Goal: Find specific page/section: Find specific page/section

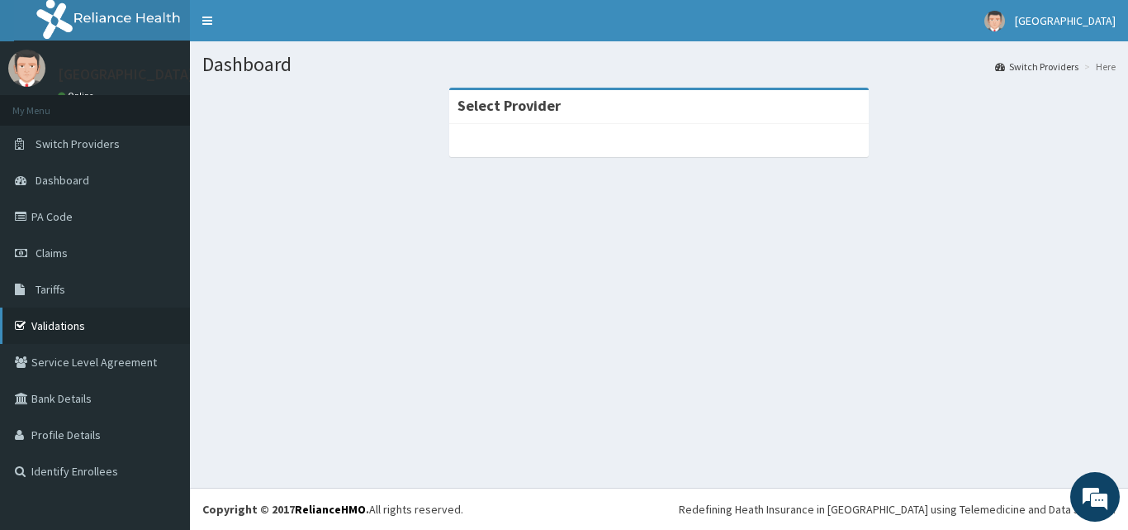
click at [26, 322] on icon at bounding box center [23, 326] width 17 height 12
click at [41, 325] on link "Validations" at bounding box center [95, 325] width 190 height 36
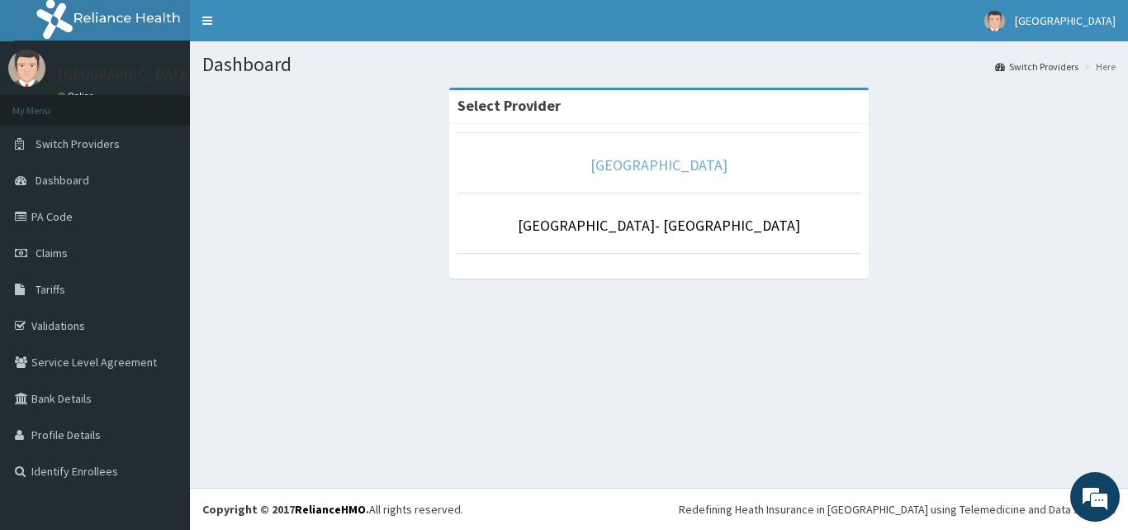
click at [672, 169] on link "Goodness Medical Centre" at bounding box center [659, 164] width 137 height 19
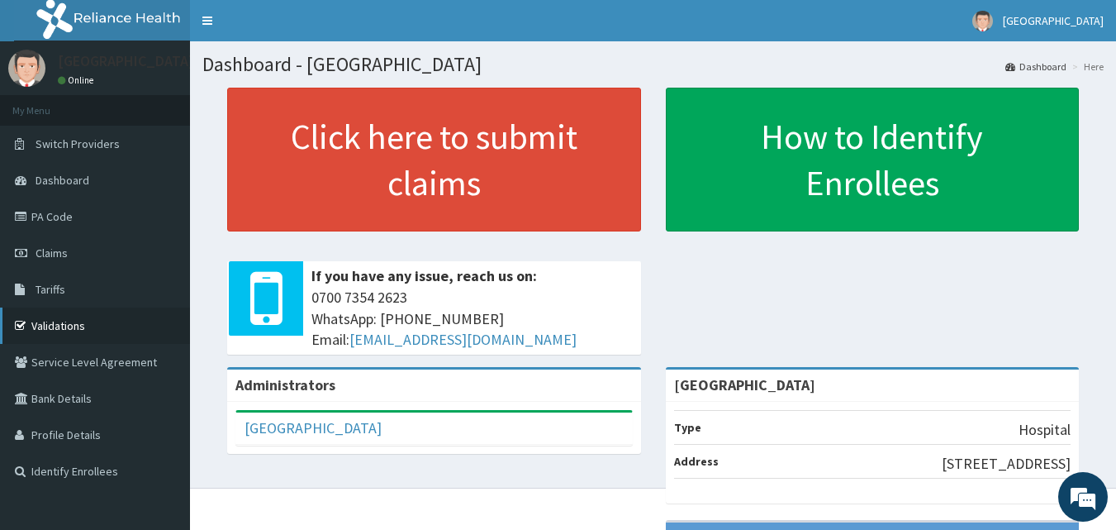
click at [45, 324] on link "Validations" at bounding box center [95, 325] width 190 height 36
